Goal: Transaction & Acquisition: Download file/media

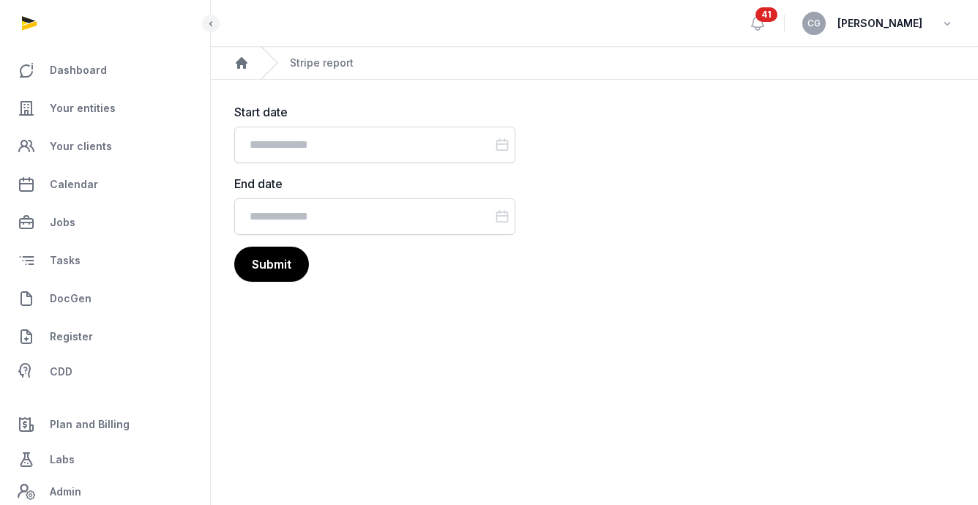
drag, startPoint x: 858, startPoint y: 64, endPoint x: 855, endPoint y: 72, distance: 8.6
click at [858, 64] on ol "Home Stripe report" at bounding box center [594, 63] width 767 height 32
click at [397, 146] on input "Datepicker input" at bounding box center [374, 145] width 281 height 37
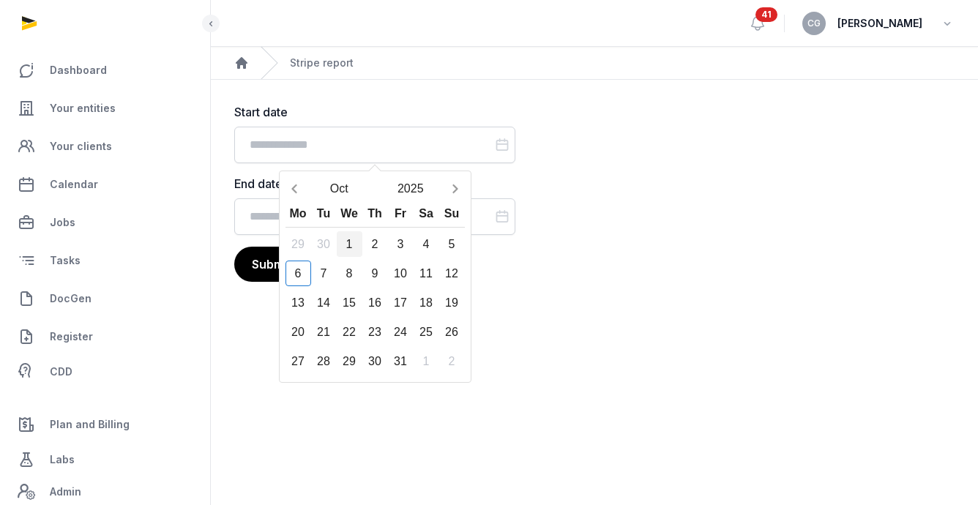
click at [352, 247] on div "1" at bounding box center [350, 244] width 26 height 26
type input "**********"
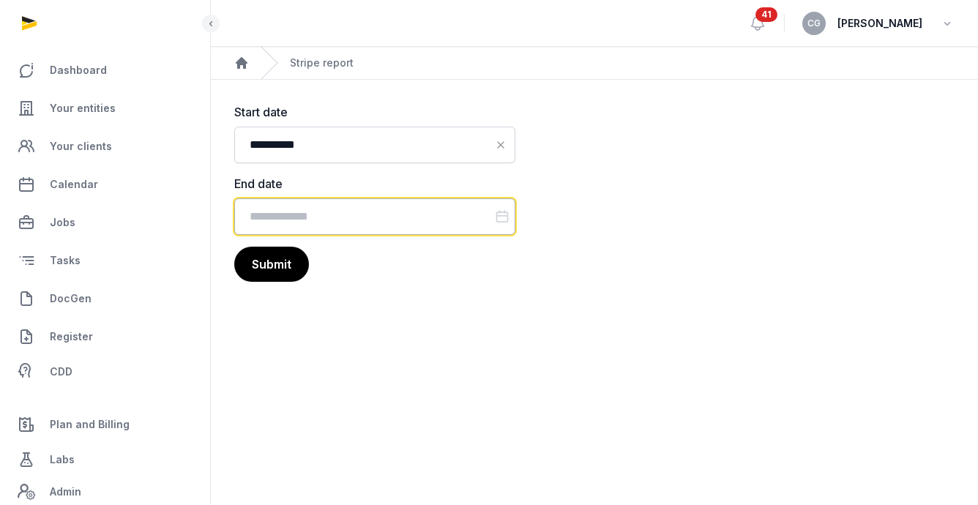
click at [360, 220] on input "Datepicker input" at bounding box center [374, 216] width 281 height 37
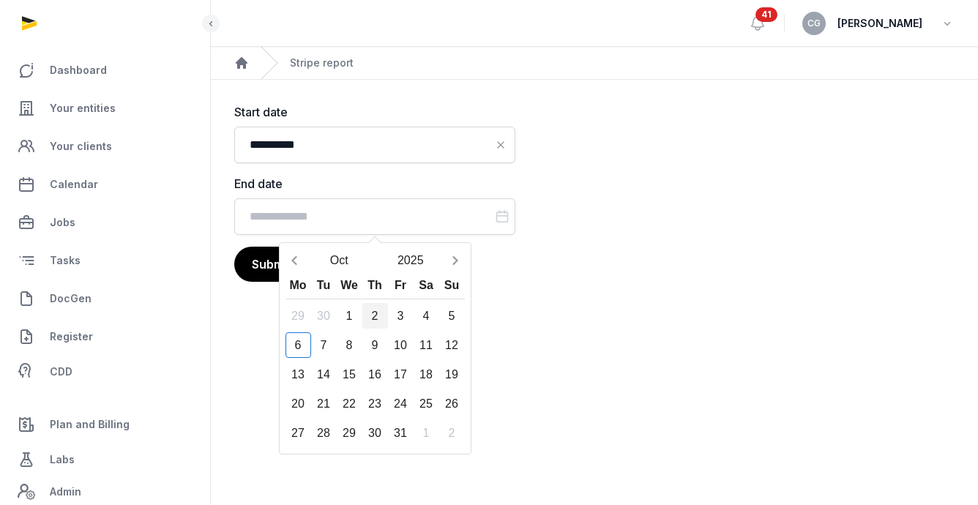
drag, startPoint x: 373, startPoint y: 317, endPoint x: 343, endPoint y: 288, distance: 41.9
click at [374, 317] on div "2" at bounding box center [375, 316] width 26 height 26
type input "**********"
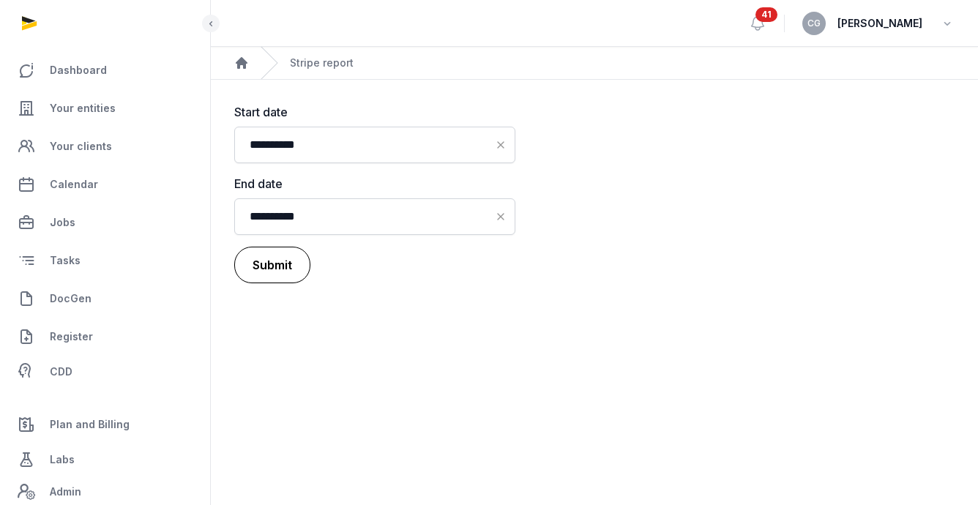
click at [278, 269] on button "Submit" at bounding box center [272, 265] width 76 height 37
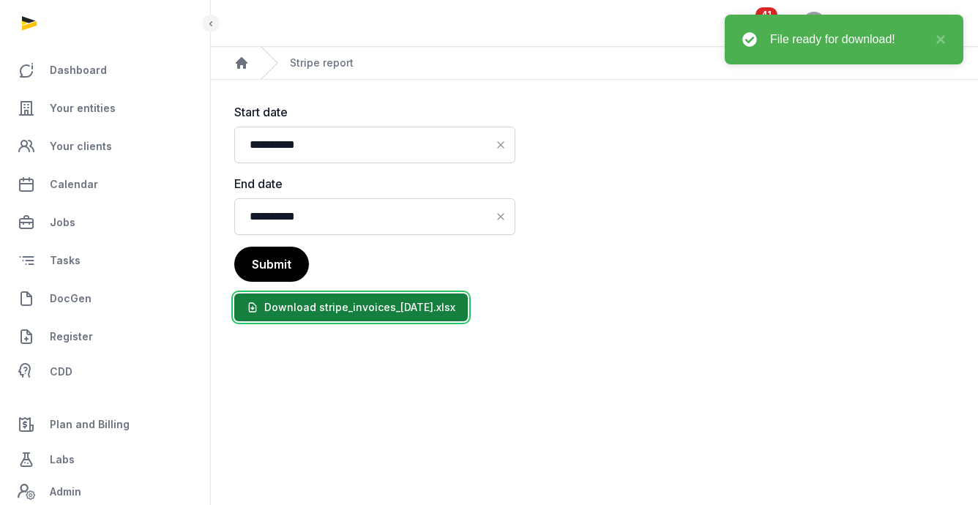
click at [434, 303] on link "Download stripe_invoices_2025-10-06.xlsx" at bounding box center [351, 308] width 234 height 28
